Goal: Task Accomplishment & Management: Manage account settings

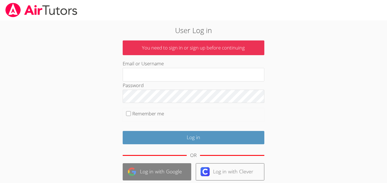
type input "[EMAIL_ADDRESS][DOMAIN_NAME]"
click at [163, 179] on link "Log in with Google" at bounding box center [157, 171] width 69 height 17
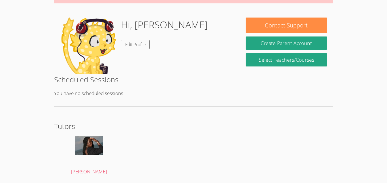
scroll to position [74, 0]
click at [208, 111] on div "Successfully authenticated from google_oauth2 account As of [DATE], our tutors …" at bounding box center [193, 70] width 290 height 247
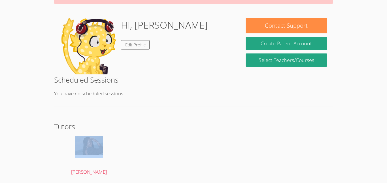
click at [208, 111] on div "Successfully authenticated from google_oauth2 account As of [DATE], our tutors …" at bounding box center [193, 70] width 290 height 247
